Goal: Task Accomplishment & Management: Manage account settings

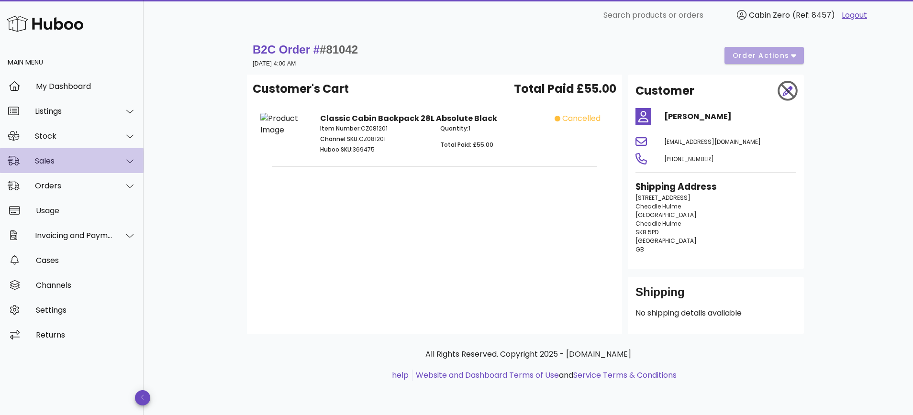
click at [119, 166] on div at bounding box center [124, 161] width 23 height 24
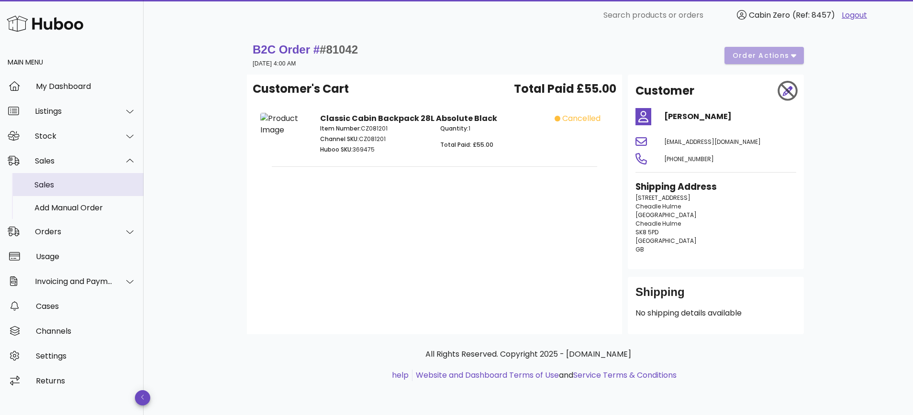
click at [89, 187] on div "Sales" at bounding box center [84, 184] width 101 height 9
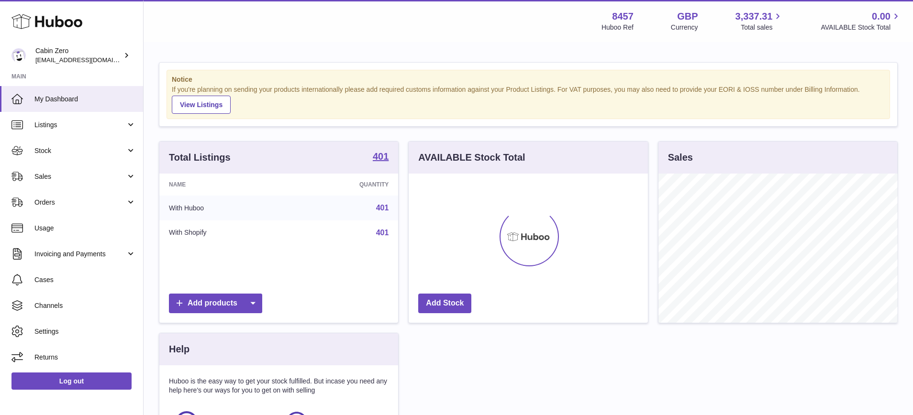
scroll to position [149, 239]
click at [130, 177] on link "Sales" at bounding box center [71, 177] width 143 height 26
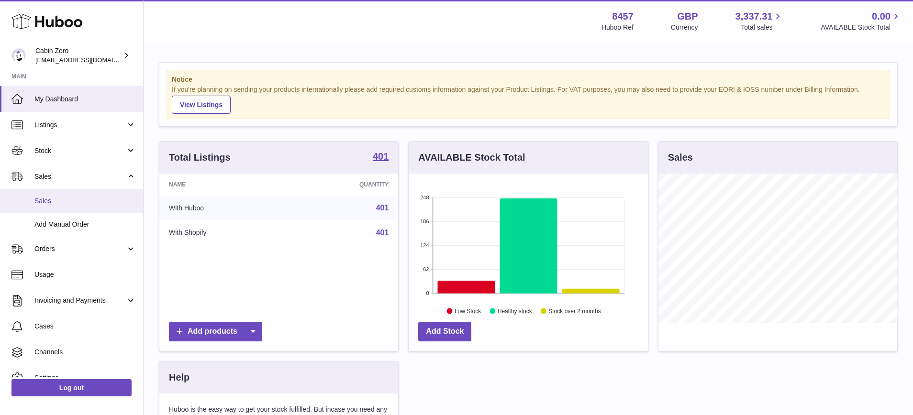
click at [102, 194] on link "Sales" at bounding box center [71, 200] width 143 height 23
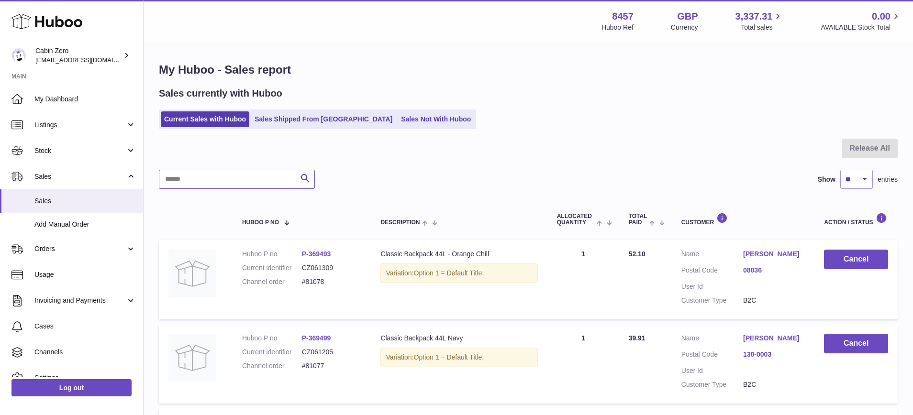
click at [272, 183] on input "text" at bounding box center [237, 179] width 156 height 19
paste input "******"
type input "******"
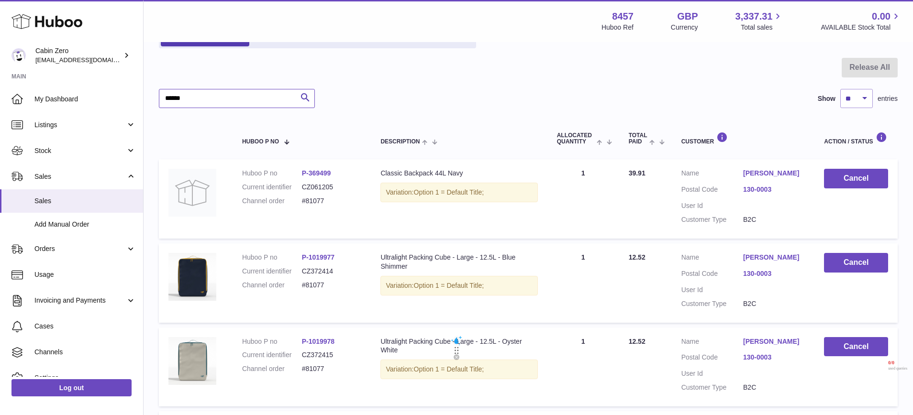
scroll to position [94, 0]
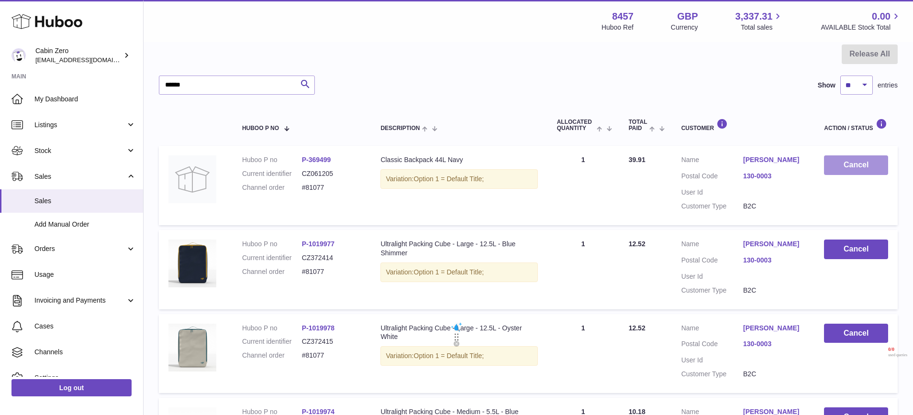
click at [862, 170] on button "Cancel" at bounding box center [856, 165] width 64 height 20
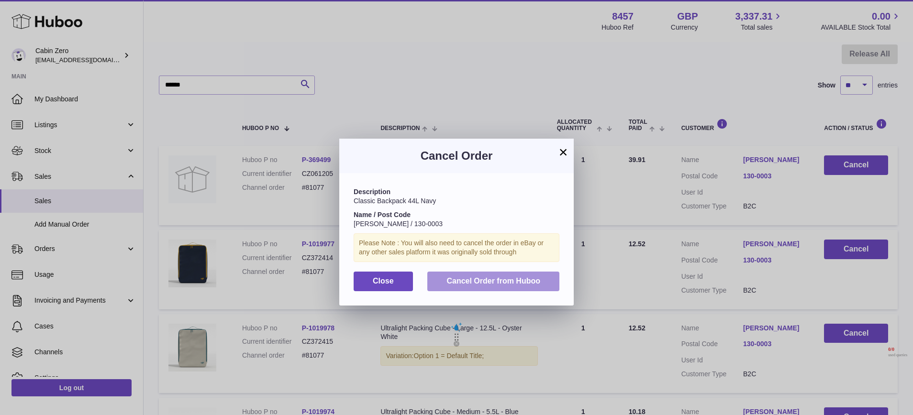
click at [513, 278] on span "Cancel Order from Huboo" at bounding box center [493, 281] width 94 height 8
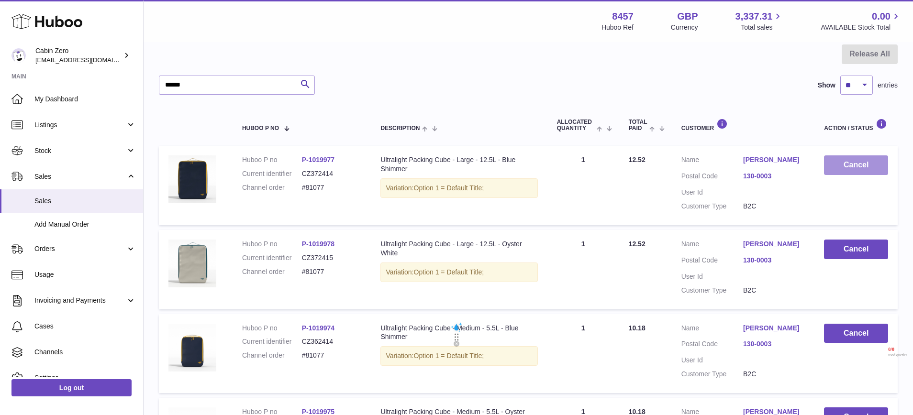
click at [847, 165] on button "Cancel" at bounding box center [856, 165] width 64 height 20
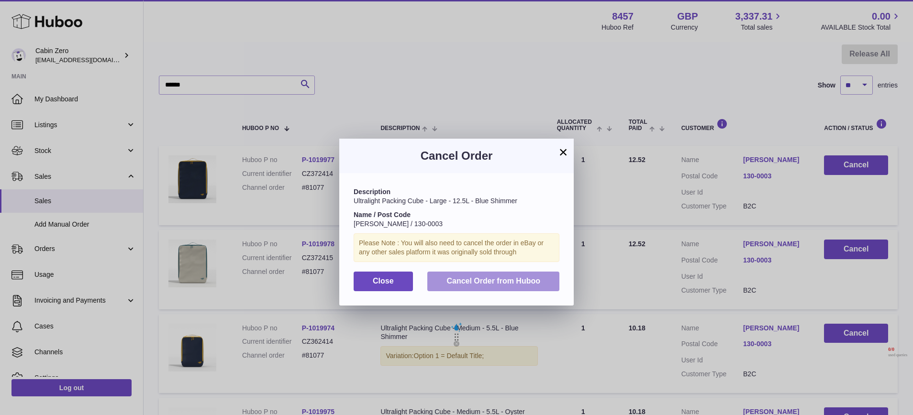
click at [485, 283] on span "Cancel Order from Huboo" at bounding box center [493, 281] width 94 height 8
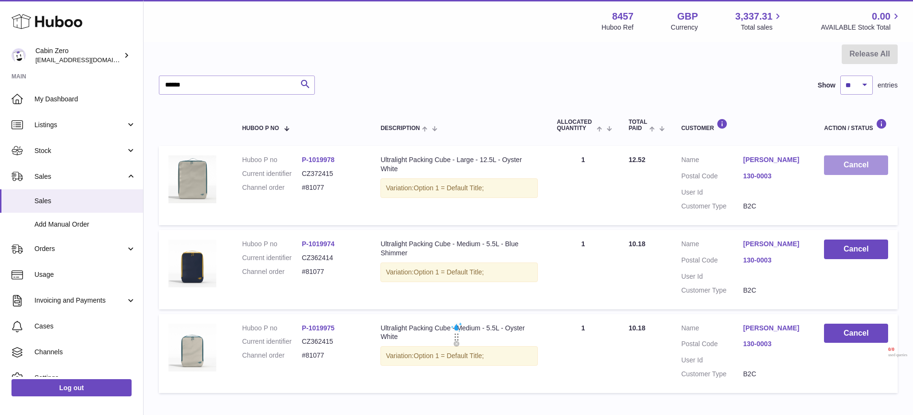
click at [852, 166] on button "Cancel" at bounding box center [856, 165] width 64 height 20
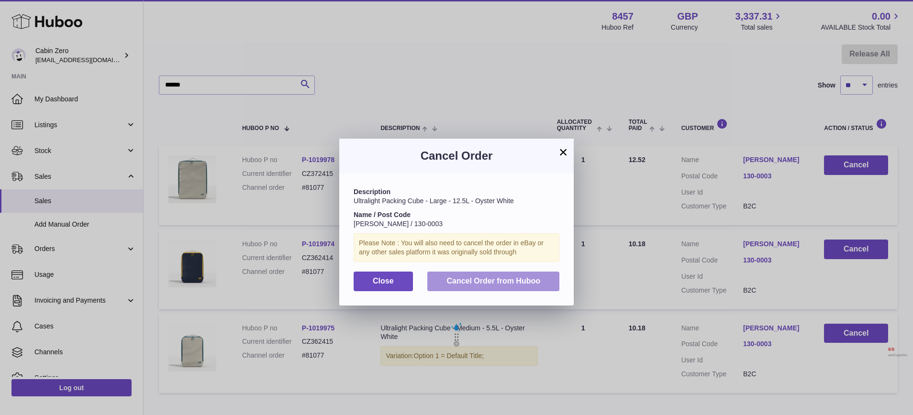
click at [499, 287] on button "Cancel Order from Huboo" at bounding box center [493, 282] width 132 height 20
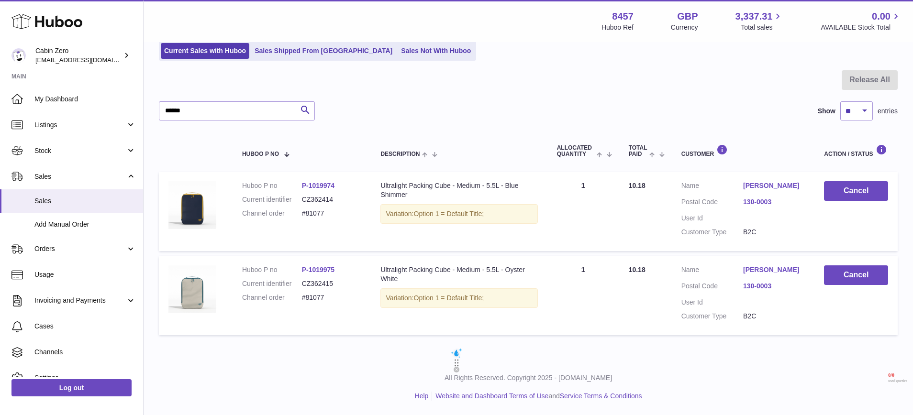
scroll to position [69, 0]
click at [849, 167] on div "Menu Huboo 8457 Huboo Ref GBP Currency 3,337.31 Total sales 0.00 AVAILABLE Stoc…" at bounding box center [527, 146] width 769 height 428
click at [846, 188] on button "Cancel" at bounding box center [856, 191] width 64 height 20
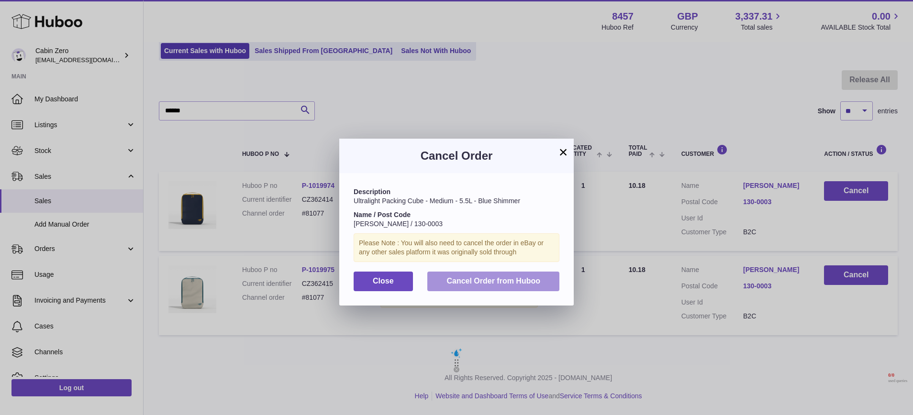
click at [524, 284] on span "Cancel Order from Huboo" at bounding box center [493, 281] width 94 height 8
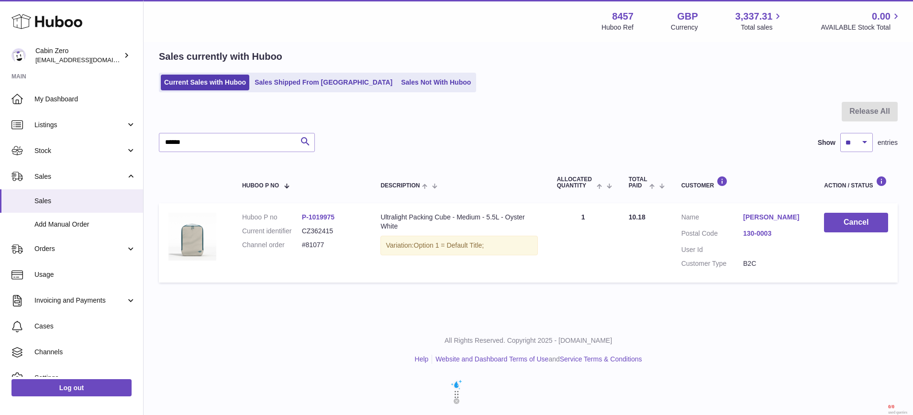
scroll to position [0, 0]
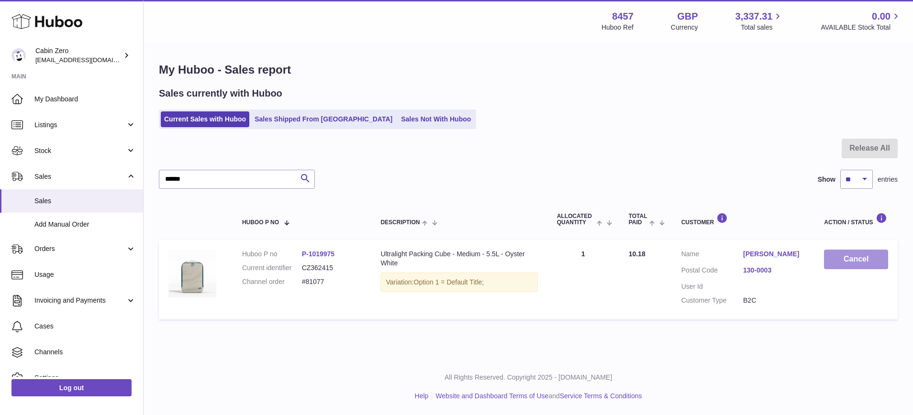
click at [842, 265] on button "Cancel" at bounding box center [856, 260] width 64 height 20
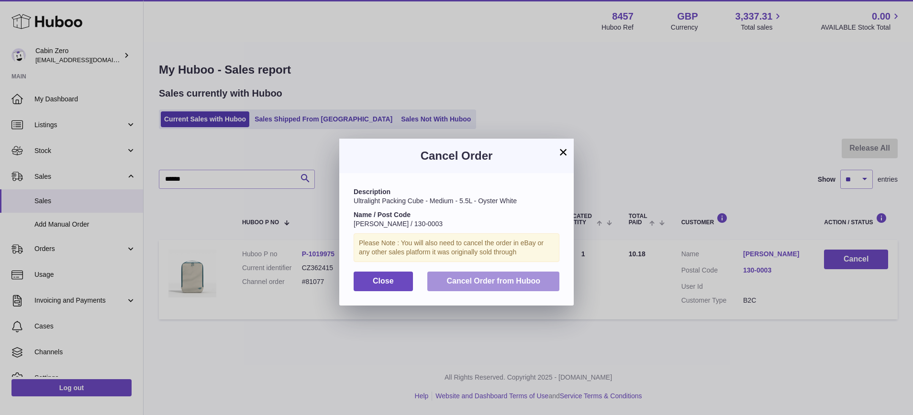
click at [529, 279] on span "Cancel Order from Huboo" at bounding box center [493, 281] width 94 height 8
